Goal: Navigation & Orientation: Find specific page/section

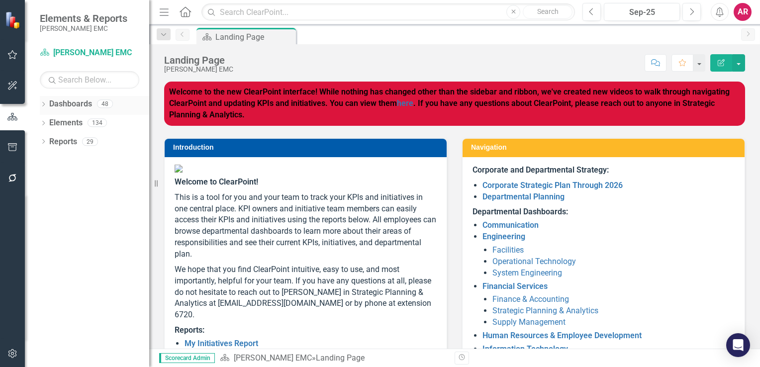
click at [73, 102] on link "Dashboards" at bounding box center [70, 103] width 43 height 11
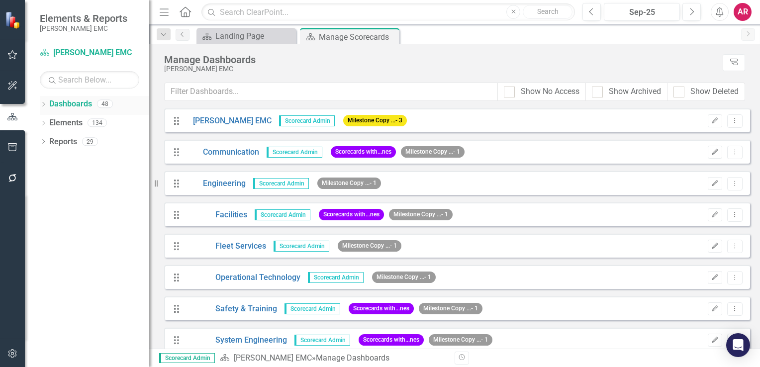
click at [44, 103] on icon "Dropdown" at bounding box center [43, 104] width 7 height 5
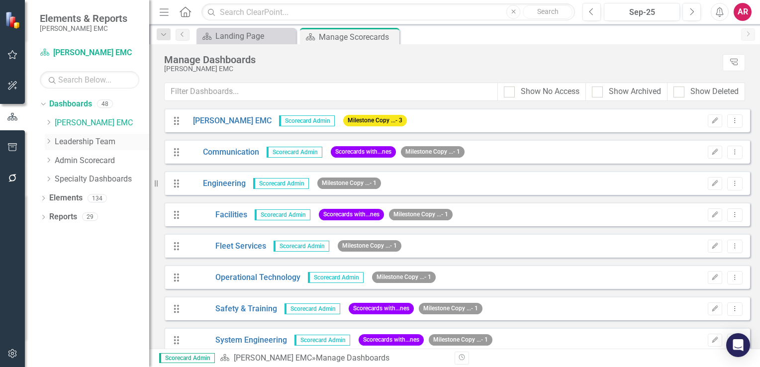
click at [48, 141] on icon "Dropdown" at bounding box center [48, 141] width 7 height 6
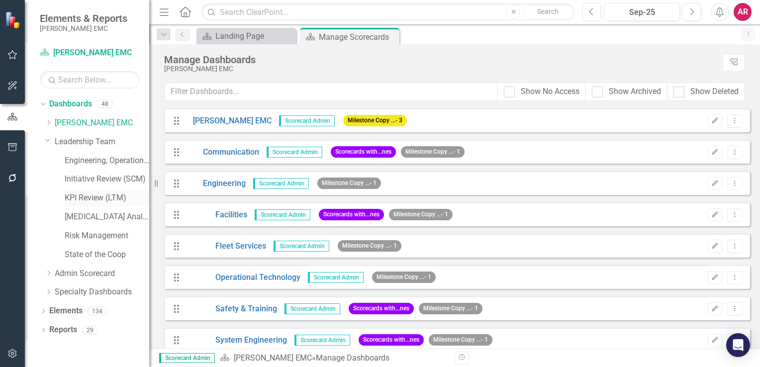
click at [88, 199] on link "KPI Review (LTM)" at bounding box center [107, 197] width 85 height 11
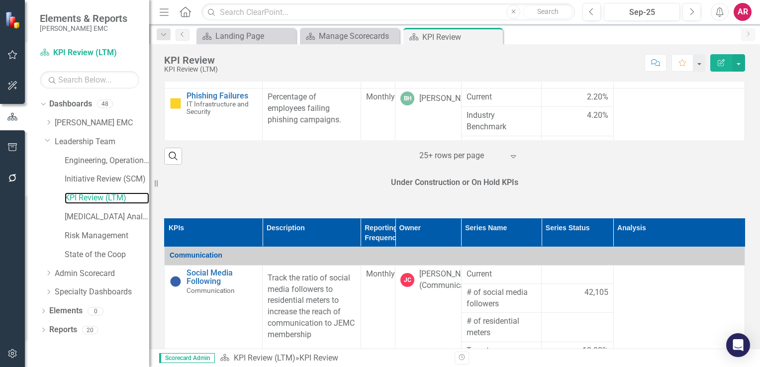
scroll to position [263, 0]
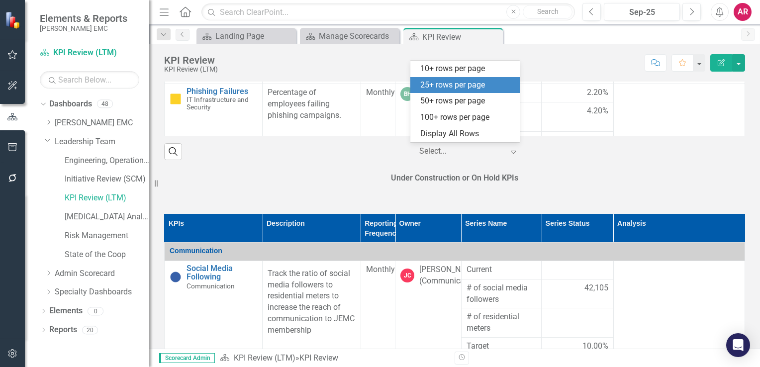
click at [508, 151] on icon "Expand" at bounding box center [513, 152] width 10 height 8
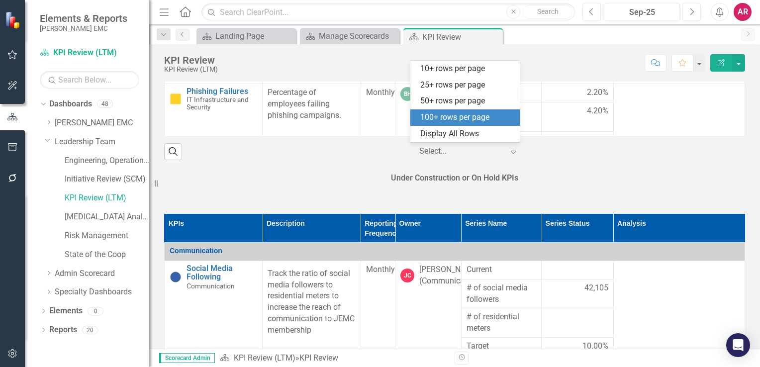
click at [479, 117] on div "100+ rows per page" at bounding box center [466, 117] width 93 height 11
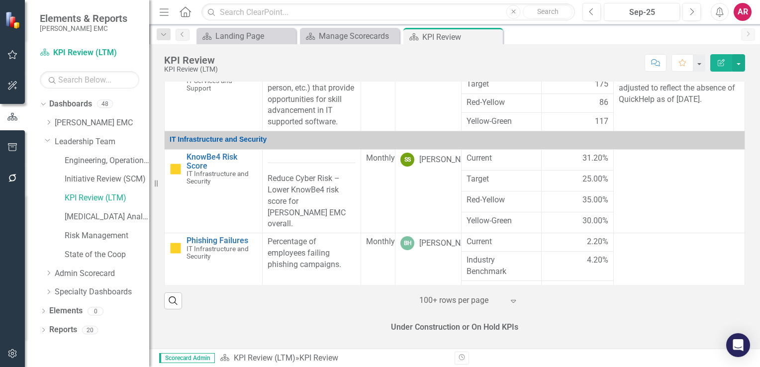
scroll to position [115, 0]
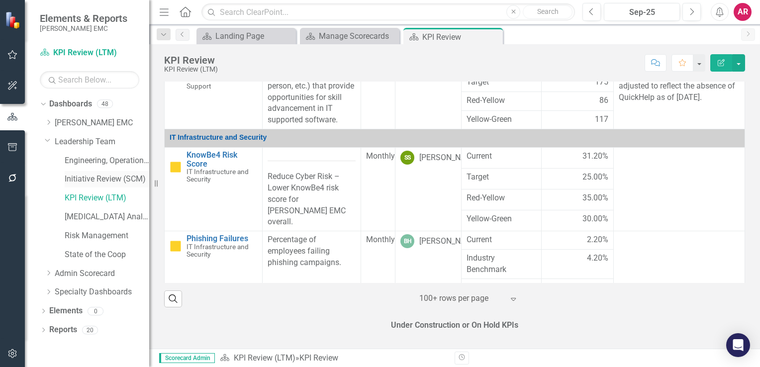
click at [97, 180] on link "Initiative Review (SCM)" at bounding box center [107, 179] width 85 height 11
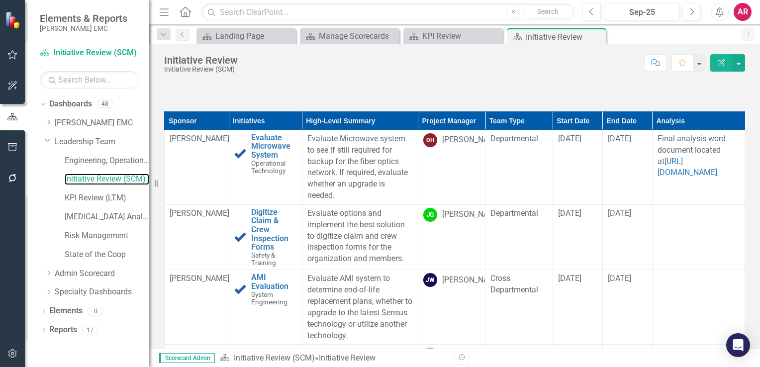
scroll to position [980, 0]
